Goal: Find specific page/section: Find specific page/section

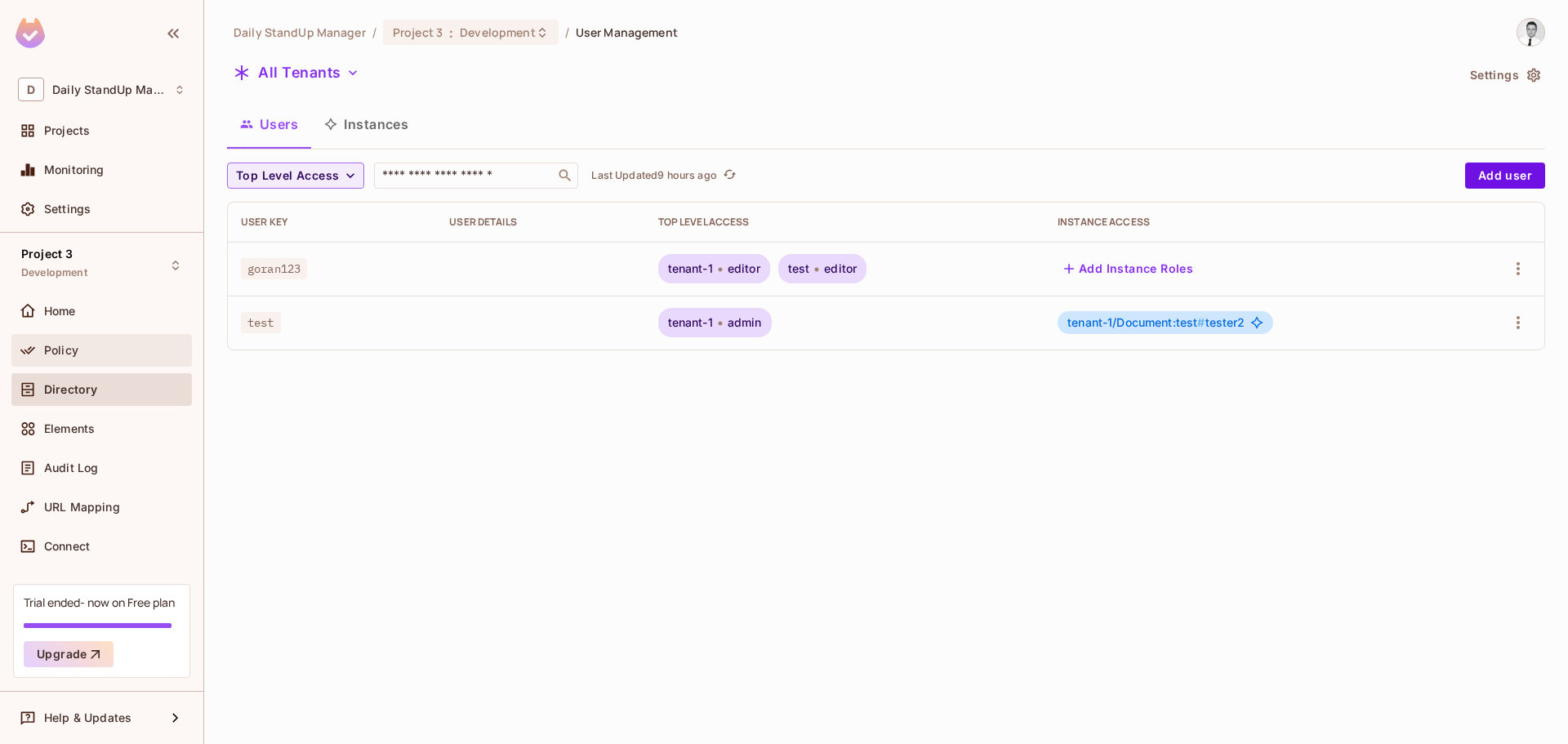
click at [98, 350] on div "Policy" at bounding box center [115, 350] width 141 height 14
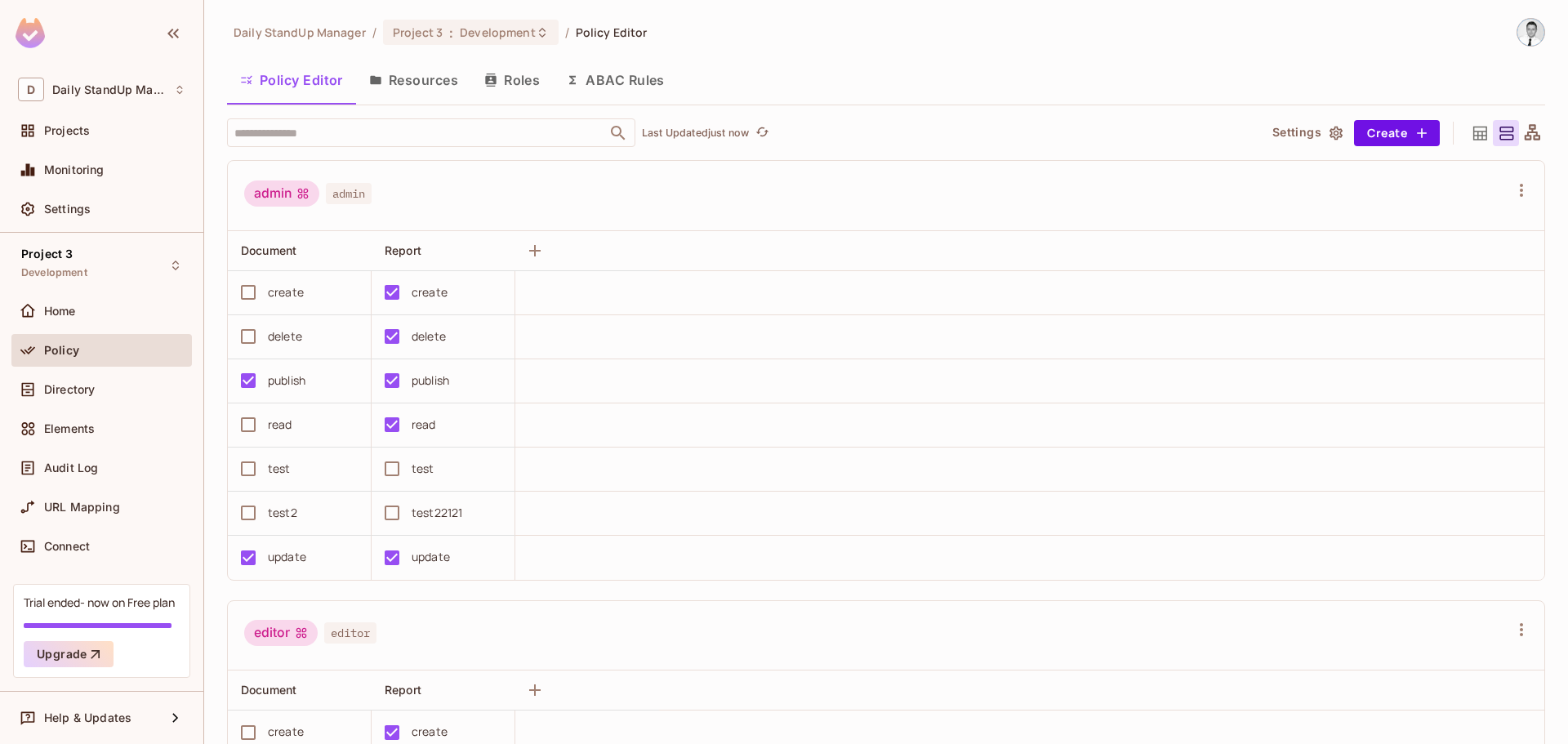
click at [403, 101] on div "Policy Editor Resources Roles ABAC Rules" at bounding box center [885, 82] width 1318 height 45
click at [406, 90] on button "Resources" at bounding box center [413, 80] width 115 height 41
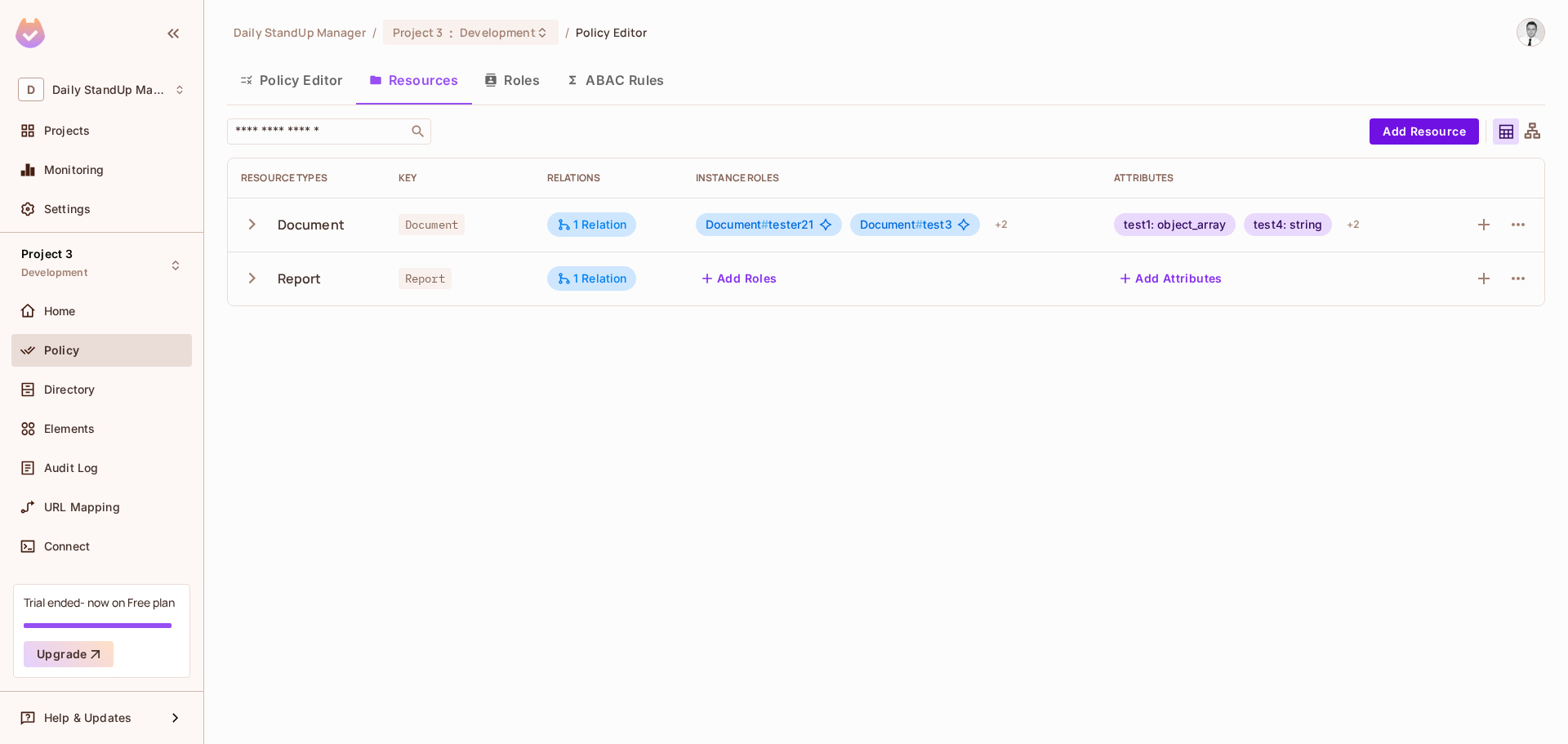
click at [254, 226] on icon "button" at bounding box center [252, 224] width 22 height 22
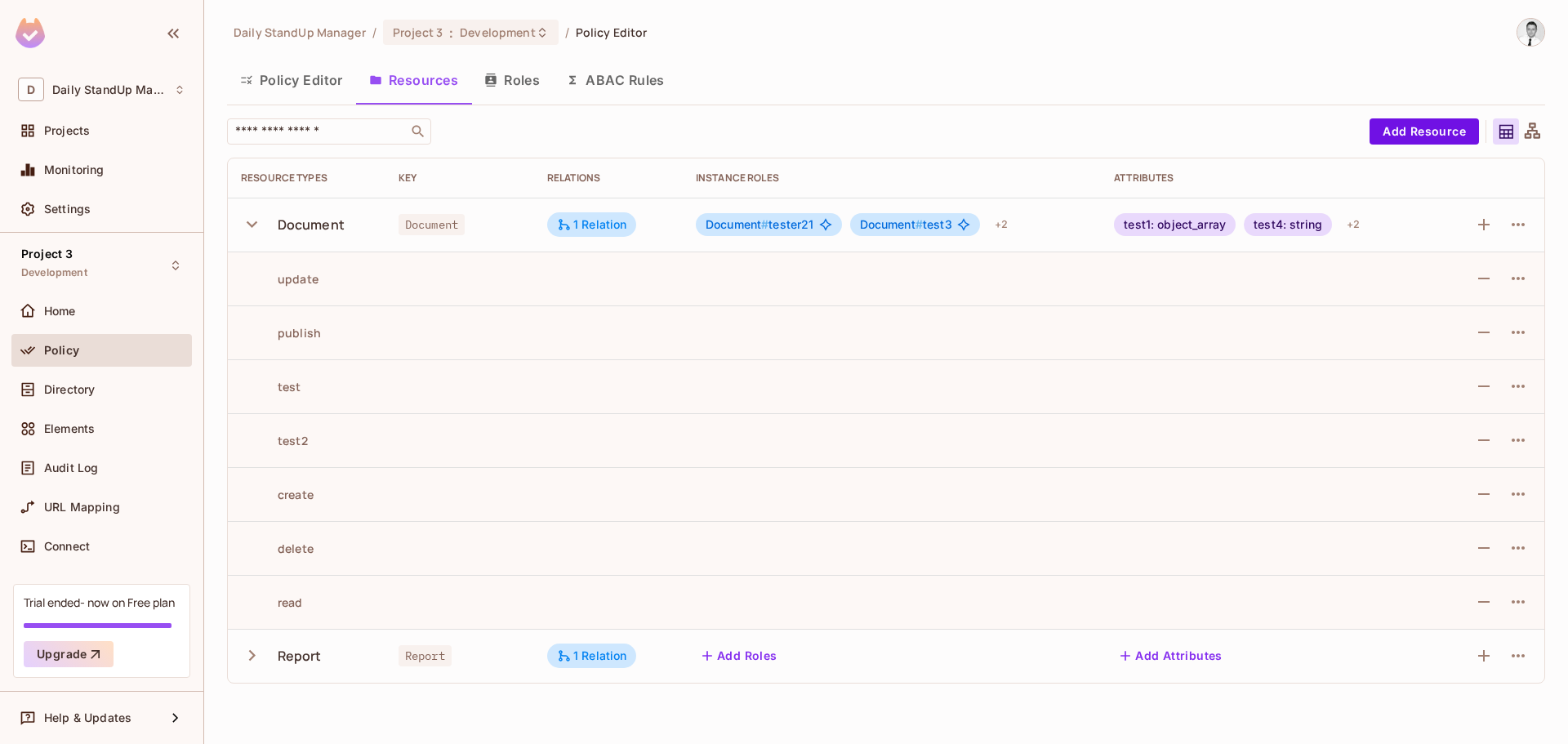
click at [254, 226] on icon "button" at bounding box center [252, 224] width 22 height 22
